Goal: Communication & Community: Participate in discussion

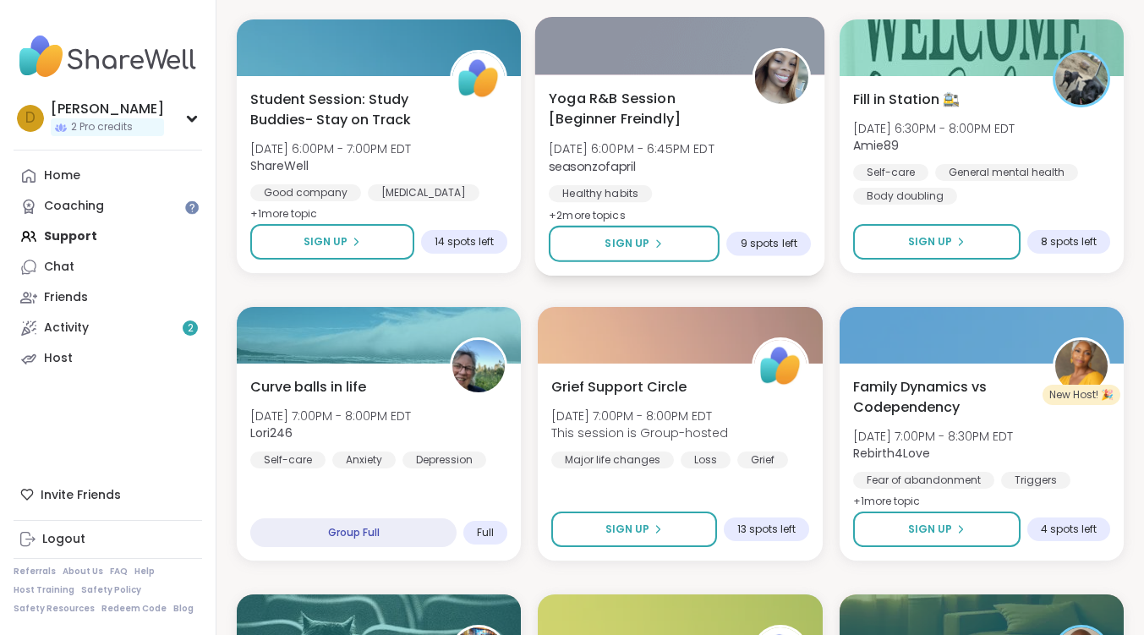
scroll to position [1184, 0]
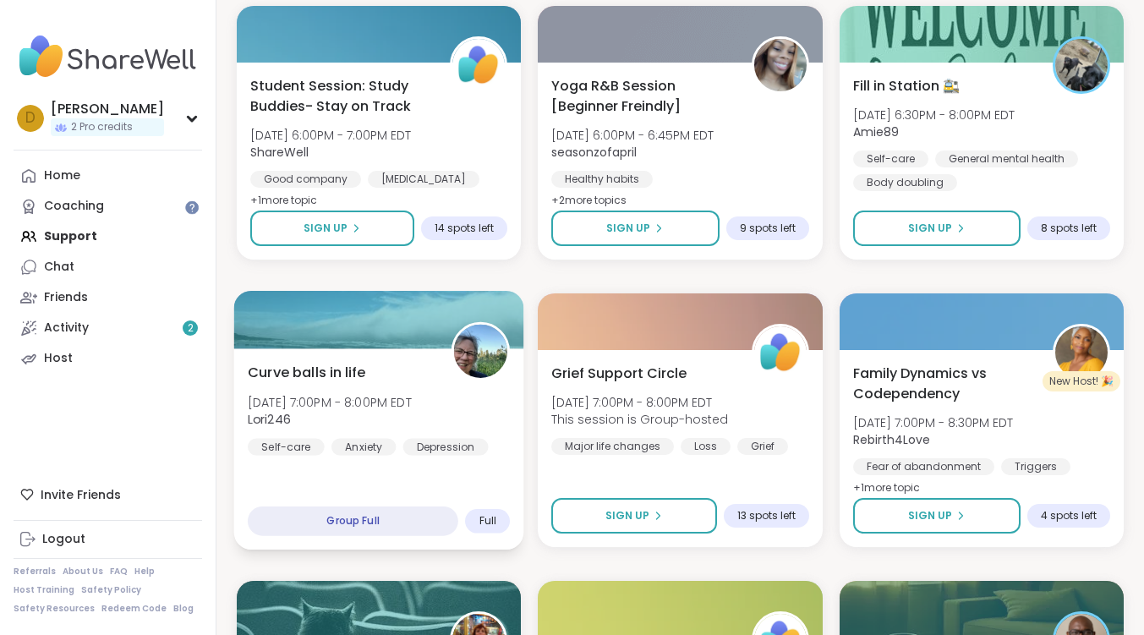
click at [304, 362] on div "Curve balls in life [DATE] 7:00PM - 8:00PM EDT Lori246 Self-care Anxiety [MEDIC…" at bounding box center [379, 448] width 290 height 201
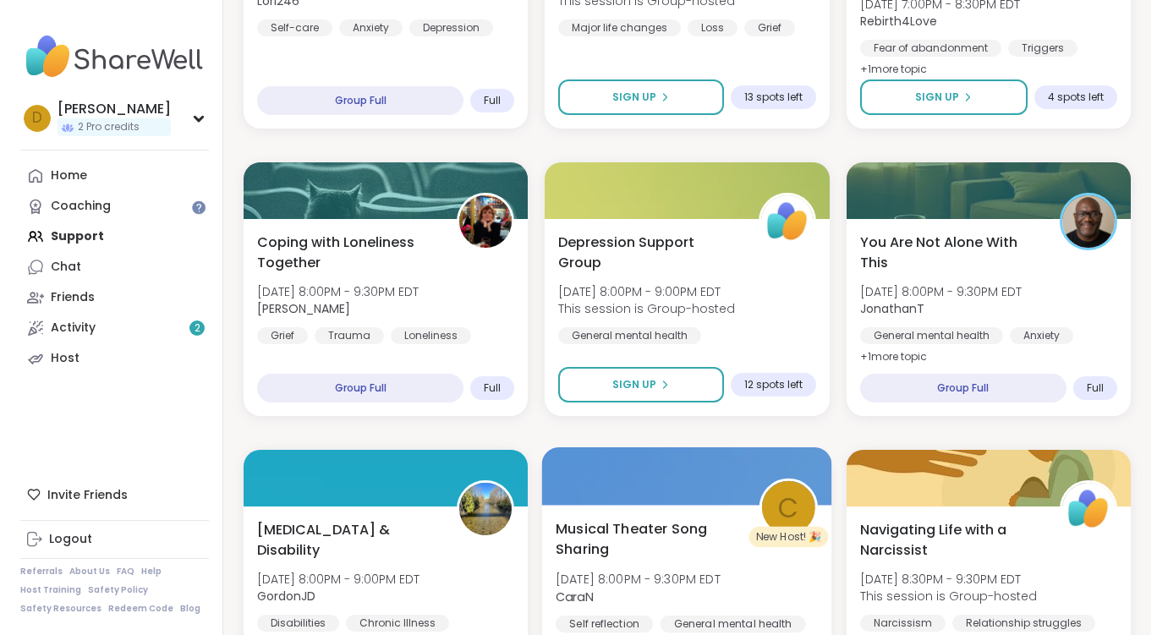
scroll to position [1691, 0]
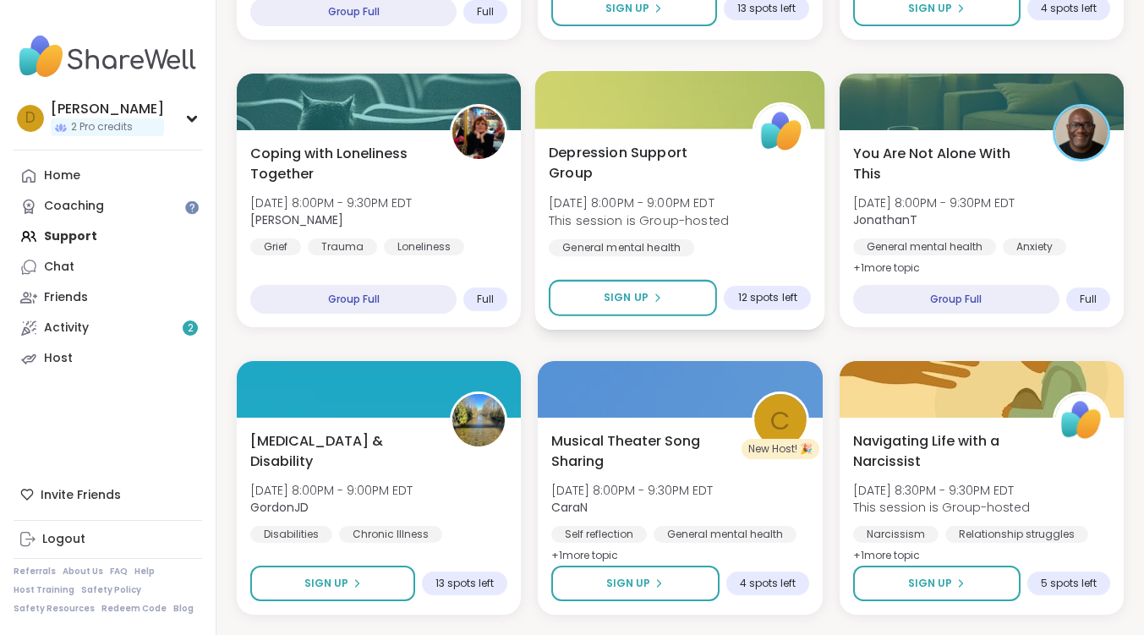
click at [641, 154] on span "Depression Support Group" at bounding box center [641, 162] width 185 height 41
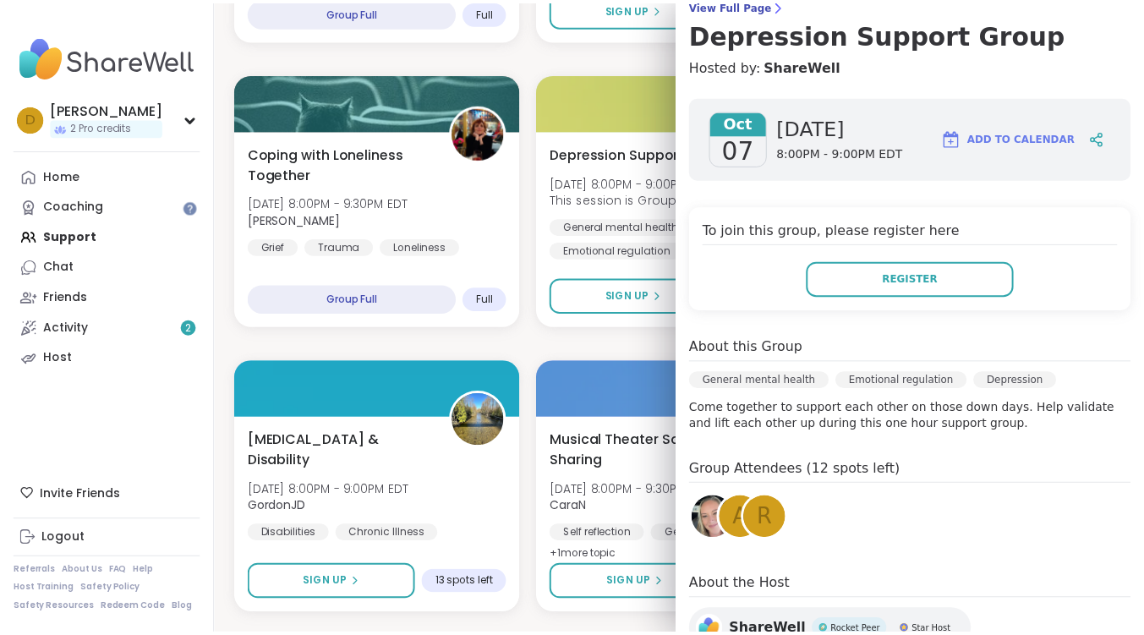
scroll to position [0, 0]
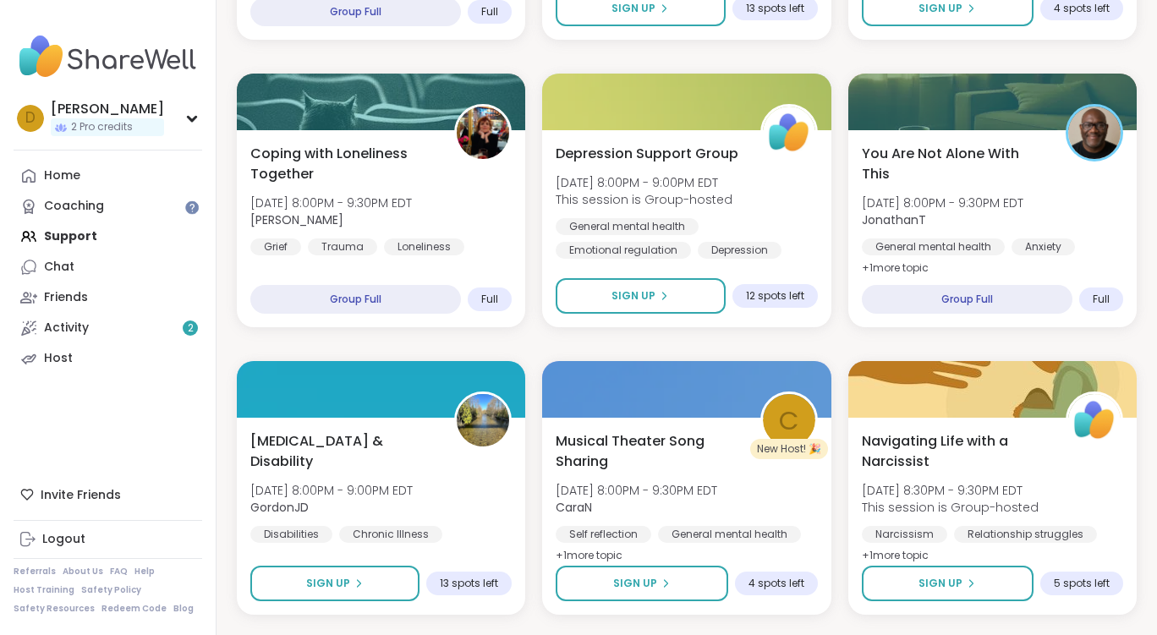
click at [542, 344] on div "Quiet Body Doubling For Productivity - [DATE] [DATE] 2:00PM - 3:30PM EDT QueenO…" at bounding box center [687, 344] width 900 height 3416
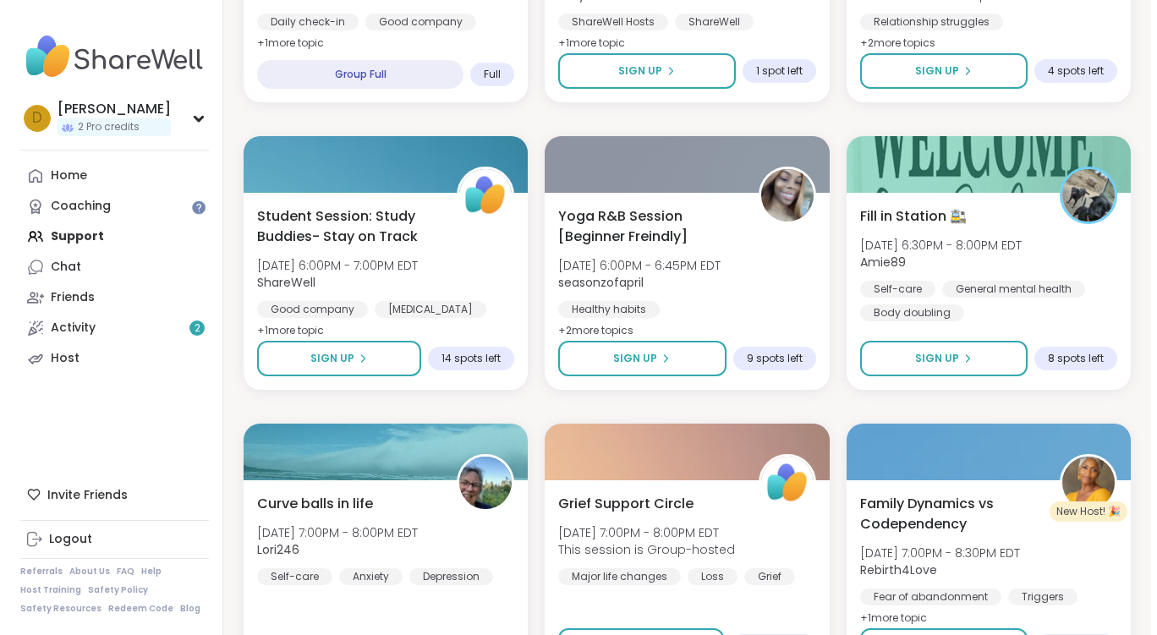
scroll to position [1015, 0]
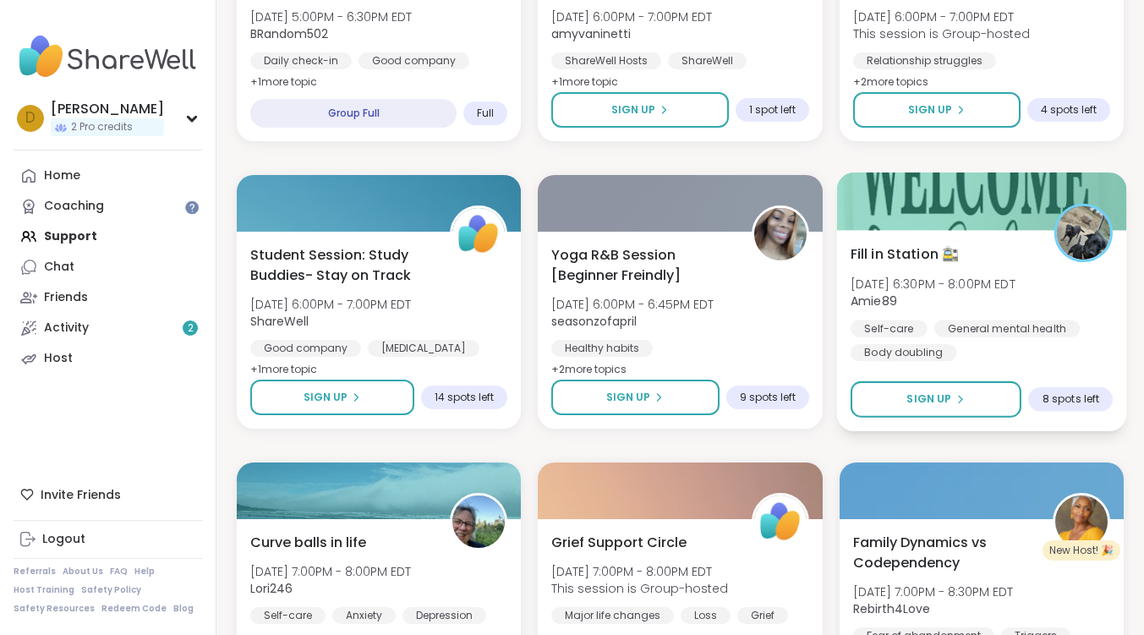
click at [870, 251] on span "Fill in Station 🚉" at bounding box center [905, 253] width 109 height 20
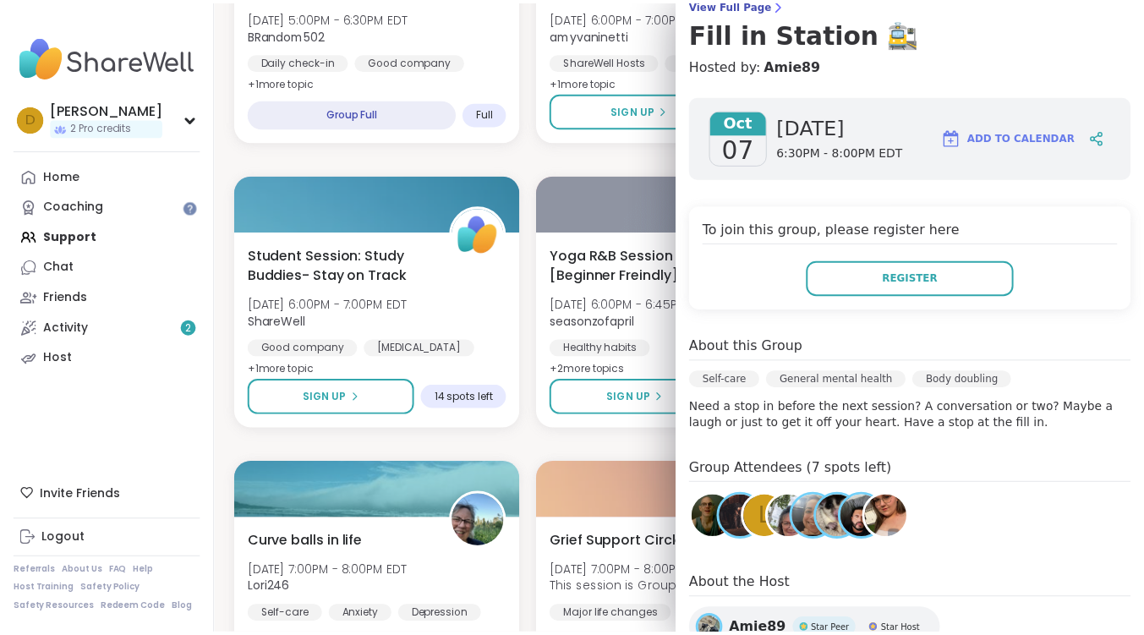
scroll to position [298, 0]
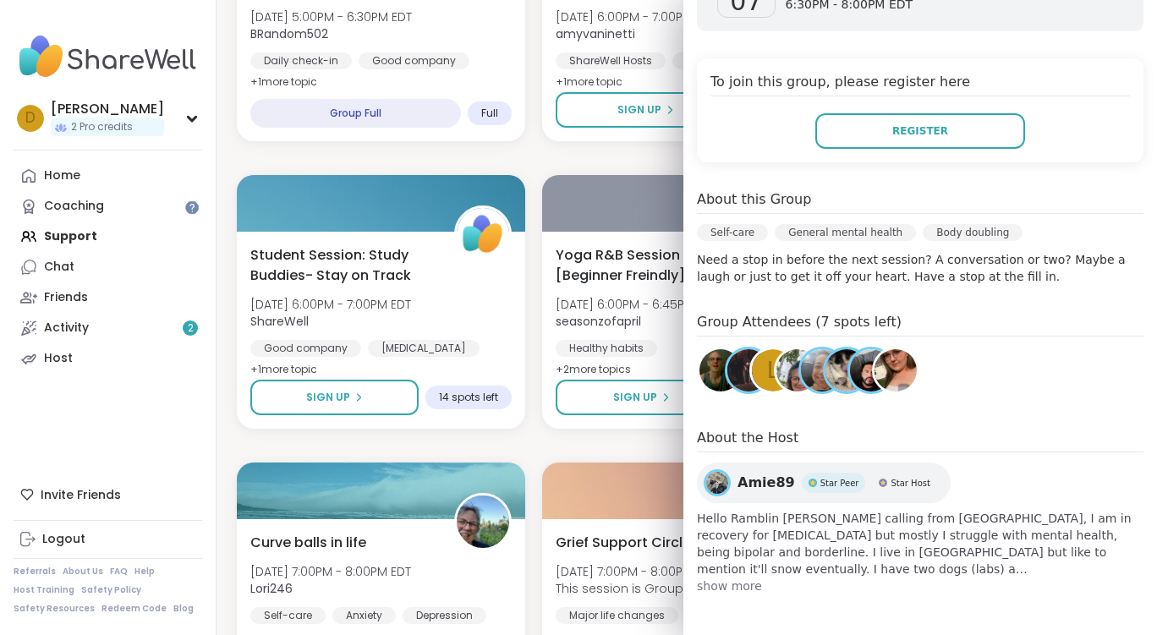
click at [883, 377] on img at bounding box center [895, 370] width 42 height 42
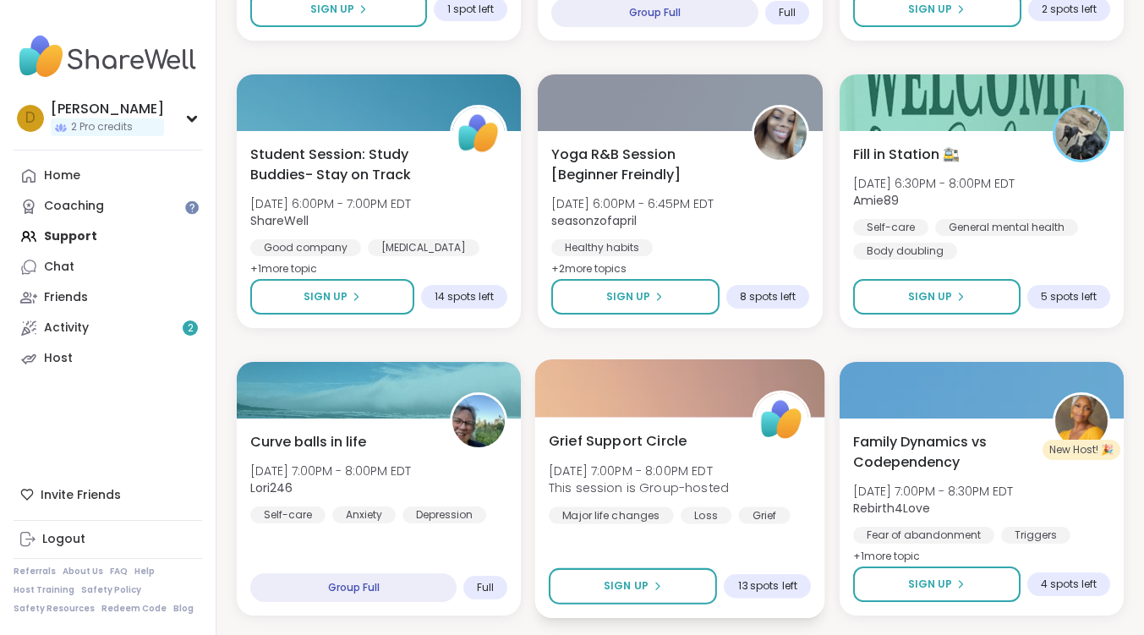
scroll to position [845, 0]
